Goal: Task Accomplishment & Management: Manage account settings

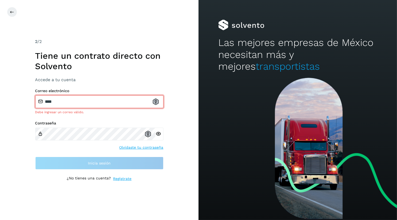
click at [54, 56] on h1 "Tiene un contrato directo con Solvento" at bounding box center [99, 61] width 128 height 21
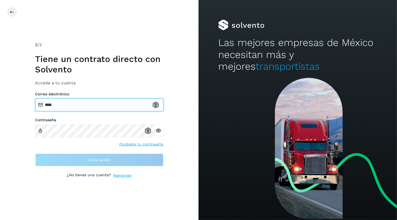
drag, startPoint x: 74, startPoint y: 102, endPoint x: 25, endPoint y: 97, distance: 49.3
click at [26, 97] on div "2 /2 Tiene un contrato directo con Solvento Accede a tu cuenta Correo electróni…" at bounding box center [99, 110] width 198 height 220
click at [70, 106] on input "****" at bounding box center [99, 104] width 128 height 13
type input "*"
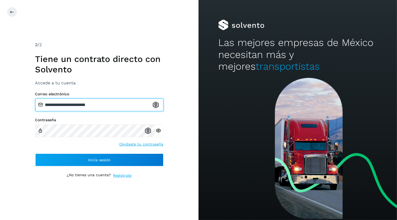
type input "**********"
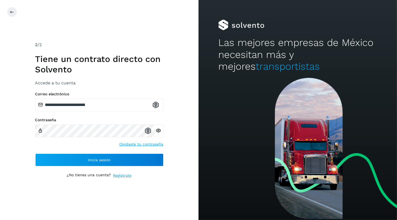
click at [83, 123] on div "Contraseña" at bounding box center [99, 127] width 128 height 19
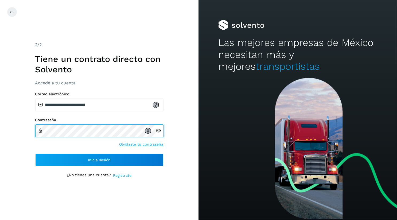
click at [26, 124] on div "**********" at bounding box center [99, 110] width 198 height 220
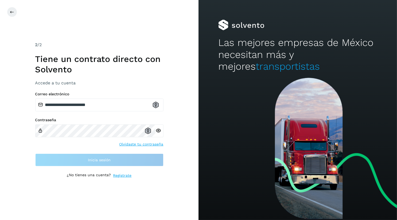
click at [179, 116] on div "**********" at bounding box center [99, 110] width 198 height 220
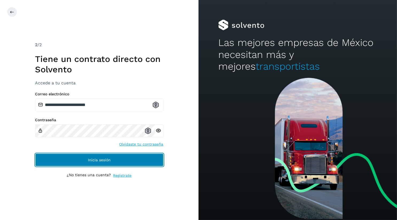
click at [128, 160] on button "Inicia sesión" at bounding box center [99, 159] width 128 height 13
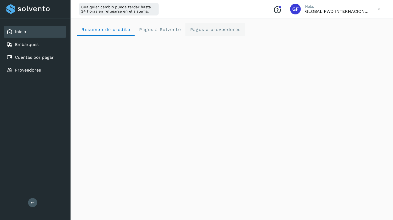
click at [215, 32] on span "Pagos a proveedores" at bounding box center [214, 29] width 51 height 5
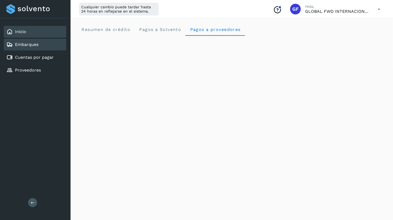
click at [37, 42] on link "Embarques" at bounding box center [26, 44] width 23 height 5
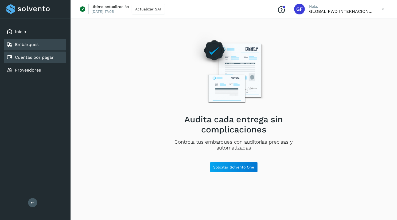
click at [36, 63] on div "Cuentas por pagar" at bounding box center [35, 58] width 62 height 12
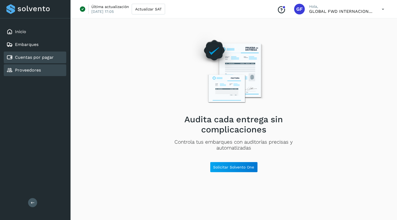
click at [31, 69] on link "Proveedores" at bounding box center [28, 70] width 26 height 5
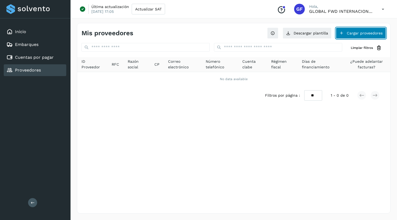
click at [351, 34] on button "Cargar proveedores" at bounding box center [360, 32] width 50 height 11
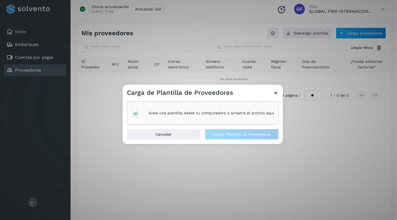
click at [274, 93] on icon at bounding box center [276, 93] width 6 height 6
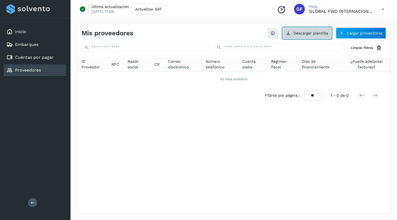
click at [317, 30] on button "Descargar plantilla" at bounding box center [306, 32] width 49 height 11
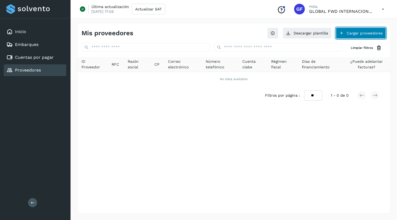
click at [353, 35] on button "Cargar proveedores" at bounding box center [360, 32] width 50 height 11
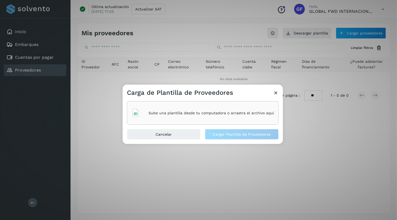
click at [277, 92] on icon at bounding box center [276, 93] width 6 height 6
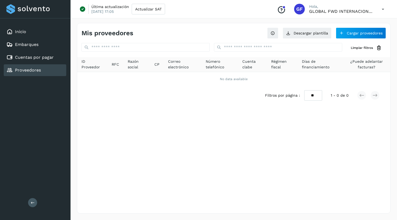
drag, startPoint x: 358, startPoint y: 69, endPoint x: 84, endPoint y: 61, distance: 275.0
click at [144, 62] on tr "ID Proveedor RFC Razón social CP Correo electrónico Número telefónico Cuenta cl…" at bounding box center [233, 64] width 313 height 15
drag, startPoint x: 131, startPoint y: 61, endPoint x: 189, endPoint y: 69, distance: 58.5
click at [189, 69] on tr "ID Proveedor RFC Razón social CP Correo electrónico Número telefónico Cuenta cl…" at bounding box center [233, 64] width 313 height 15
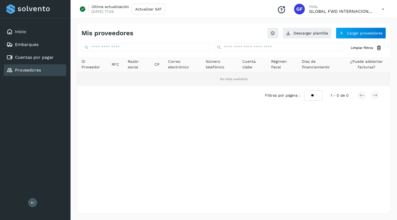
drag, startPoint x: 169, startPoint y: 60, endPoint x: 270, endPoint y: 81, distance: 103.3
click at [270, 80] on table "ID Proveedor RFC Razón social CP Correo electrónico Número telefónico Cuenta cl…" at bounding box center [233, 71] width 313 height 29
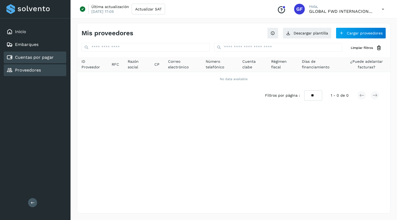
click at [28, 52] on div "Cuentas por pagar" at bounding box center [35, 58] width 62 height 12
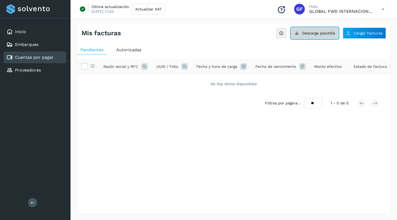
click at [308, 34] on span "Descarga plantilla" at bounding box center [318, 33] width 33 height 4
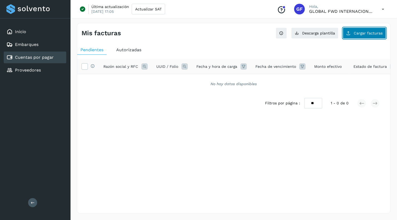
click at [366, 34] on span "Cargar facturas" at bounding box center [367, 33] width 29 height 4
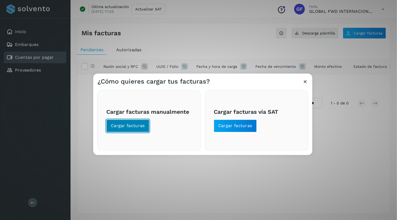
click at [110, 128] on button "Cargar facturas" at bounding box center [127, 126] width 43 height 13
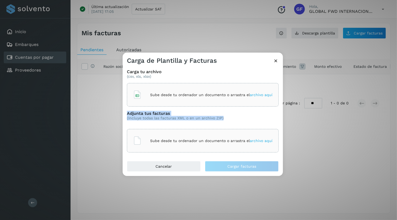
drag, startPoint x: 127, startPoint y: 112, endPoint x: 223, endPoint y: 120, distance: 95.9
click at [223, 120] on div "Adjunta tus facturas (Incluye todas las facturas XML o en un archivo ZIP)" at bounding box center [203, 120] width 152 height 18
click at [185, 92] on div "Sube desde tu ordenador un documento o arrastra el archivo aquí" at bounding box center [202, 95] width 139 height 14
click at [177, 139] on p "Sube desde tu ordenador un documento o arrastra el archivo aquí" at bounding box center [211, 141] width 122 height 5
click at [273, 60] on icon at bounding box center [276, 61] width 6 height 6
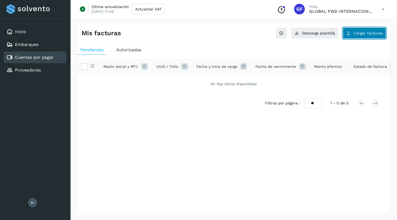
click at [363, 31] on span "Cargar facturas" at bounding box center [367, 33] width 29 height 4
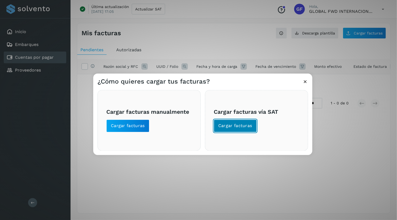
click at [232, 127] on span "Cargar facturas" at bounding box center [235, 126] width 34 height 6
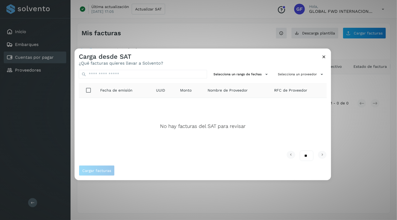
drag, startPoint x: 323, startPoint y: 55, endPoint x: 287, endPoint y: 54, distance: 36.3
click at [287, 54] on div "Carga desde SAT ¿Qué facturas quieres llevar a Solvento?" at bounding box center [202, 57] width 256 height 17
click at [240, 72] on button "Selecciona un rango de fechas" at bounding box center [241, 74] width 60 height 9
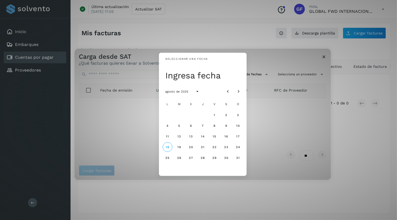
click at [263, 70] on div "Seleccionar una fecha Ingresa fecha agosto de 2025 L M X J V S D 1 2 3 4 5 6 7 …" at bounding box center [202, 115] width 256 height 132
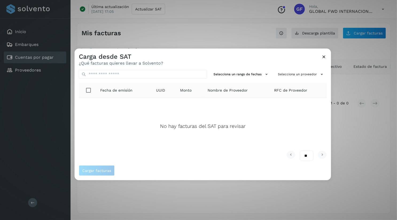
click at [162, 88] on span "UUID" at bounding box center [160, 91] width 9 height 6
click at [101, 74] on input "text" at bounding box center [143, 74] width 128 height 9
click at [297, 75] on button "Selecciona un proveedor" at bounding box center [300, 74] width 51 height 9
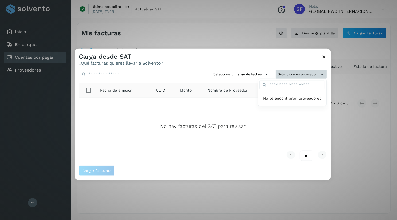
click at [297, 75] on div at bounding box center [272, 159] width 397 height 220
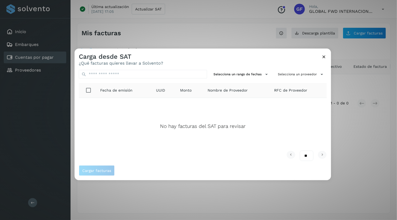
click at [235, 71] on button "Selecciona un rango de fechas" at bounding box center [241, 74] width 60 height 9
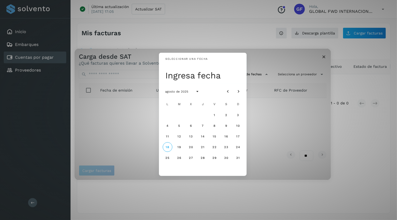
click at [326, 60] on div "Seleccionar una fecha Ingresa fecha agosto de 2025 L M X J V S D 1 2 3 4 5 6 7 …" at bounding box center [202, 115] width 256 height 132
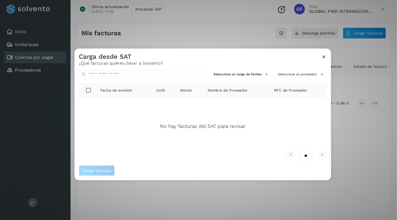
click at [327, 53] on div "Carga desde SAT ¿Qué facturas quieres llevar a Solvento?" at bounding box center [202, 57] width 256 height 17
click at [325, 57] on icon at bounding box center [324, 57] width 6 height 6
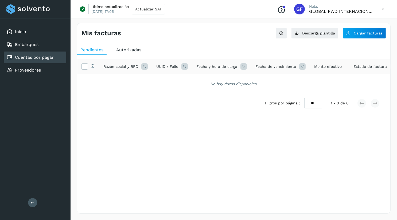
click at [86, 48] on span "Pendientes" at bounding box center [91, 49] width 23 height 5
click at [136, 50] on span "Autorizadas" at bounding box center [128, 49] width 25 height 5
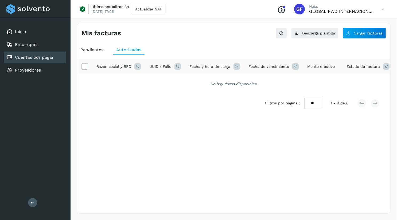
click at [102, 49] on span "Pendientes" at bounding box center [91, 49] width 23 height 5
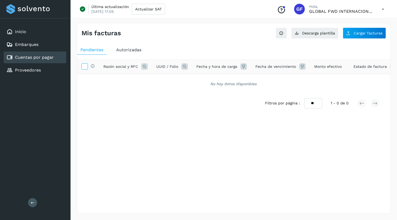
click at [86, 68] on icon at bounding box center [85, 66] width 6 height 6
click at [85, 67] on icon at bounding box center [85, 66] width 6 height 6
click at [81, 65] on label at bounding box center [84, 66] width 6 height 6
click at [85, 66] on icon at bounding box center [85, 66] width 6 height 6
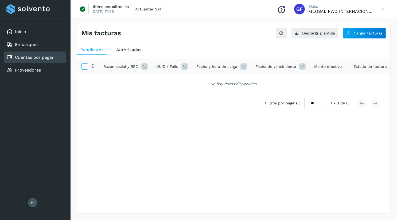
click at [85, 66] on icon at bounding box center [85, 66] width 6 height 6
click at [134, 48] on span "Autorizadas" at bounding box center [128, 49] width 25 height 5
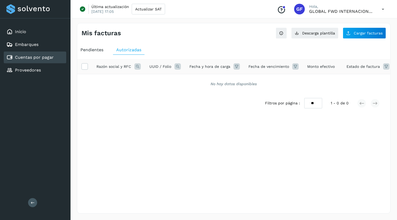
click at [358, 7] on p "Hola," at bounding box center [341, 6] width 64 height 5
click at [383, 10] on icon at bounding box center [382, 9] width 11 height 11
click at [359, 37] on div "Cerrar sesión" at bounding box center [356, 34] width 64 height 10
